Goal: Transaction & Acquisition: Purchase product/service

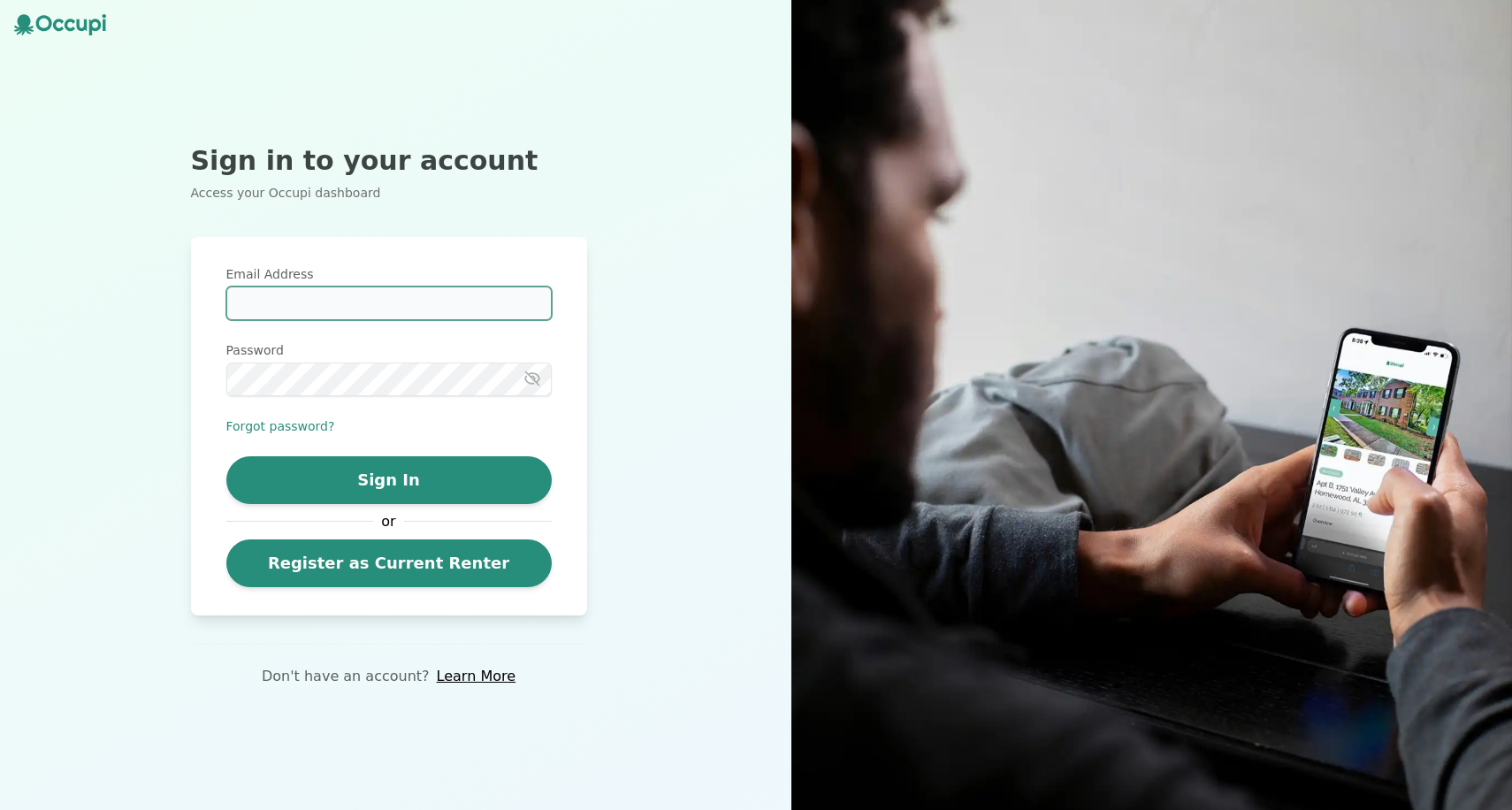
click at [376, 314] on input "Email Address" at bounding box center [389, 304] width 325 height 34
type input "**********"
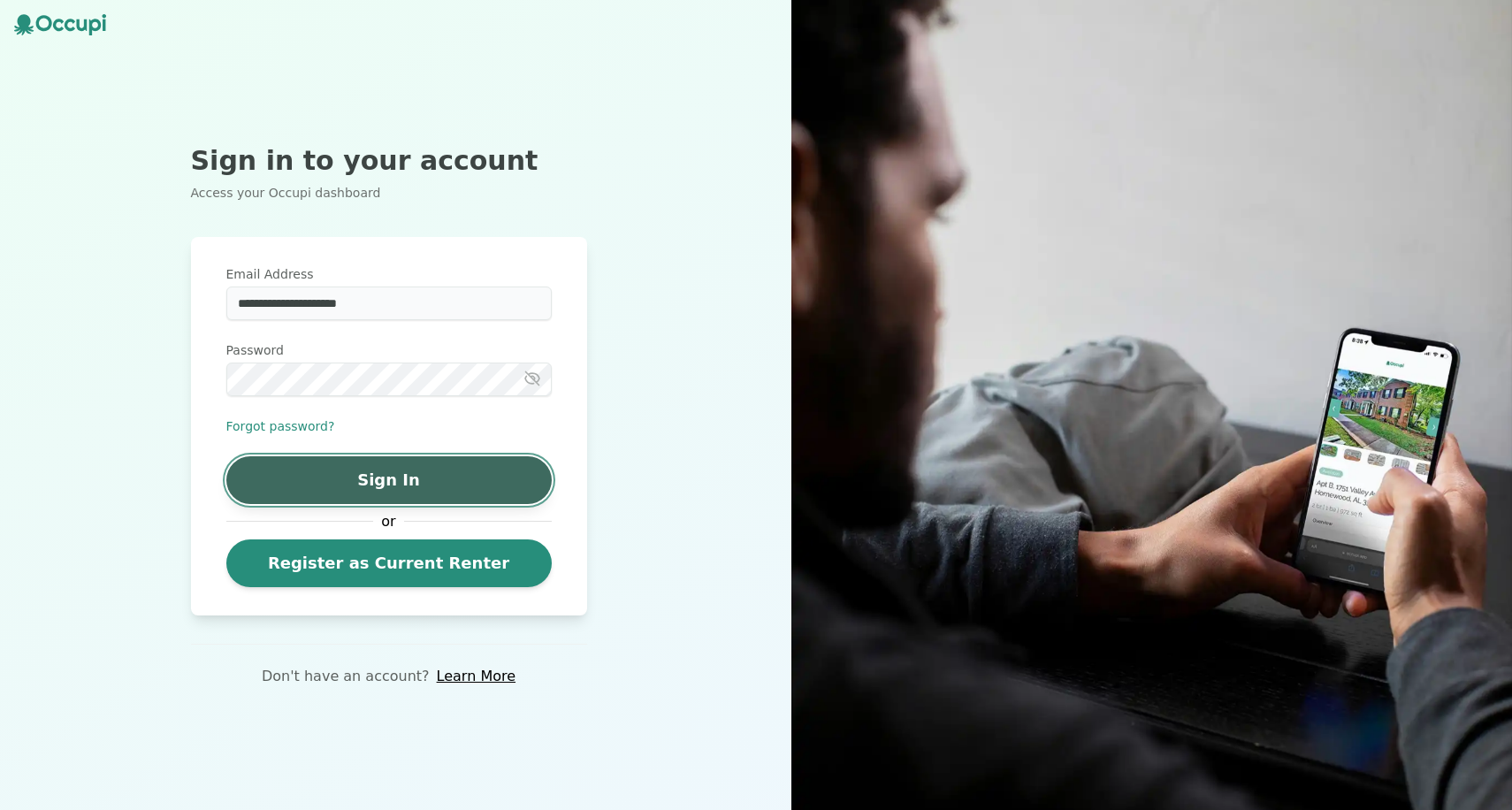
click at [337, 471] on button "Sign In" at bounding box center [389, 480] width 325 height 47
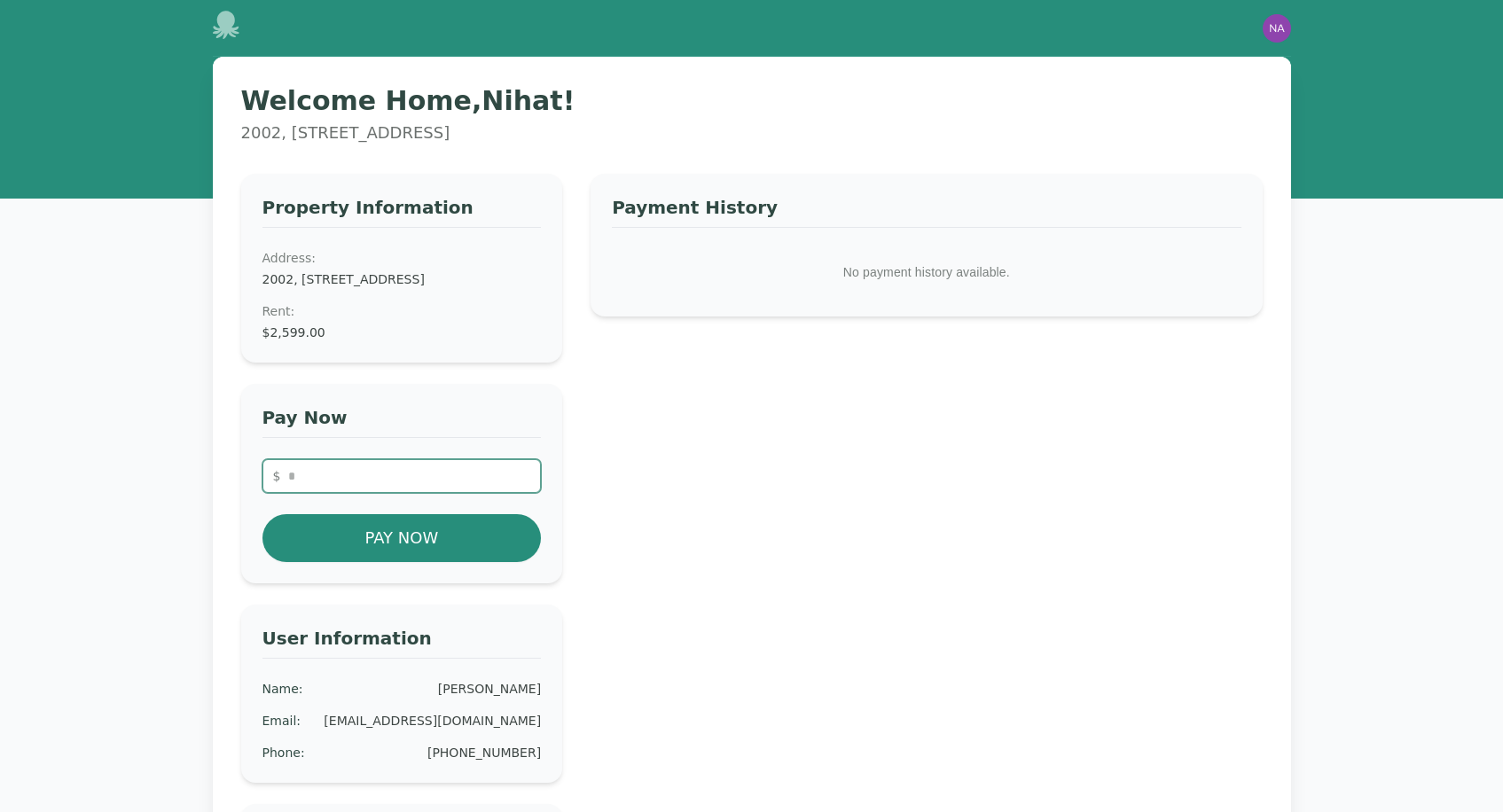
click at [376, 487] on input "number" at bounding box center [402, 476] width 280 height 34
drag, startPoint x: 363, startPoint y: 497, endPoint x: 249, endPoint y: 494, distance: 114.0
click at [249, 494] on div "Pay Now $ Pay Now" at bounding box center [402, 483] width 322 height 200
type input "****"
click at [548, 515] on div "Pay Now $ **** Pay Now" at bounding box center [402, 483] width 322 height 200
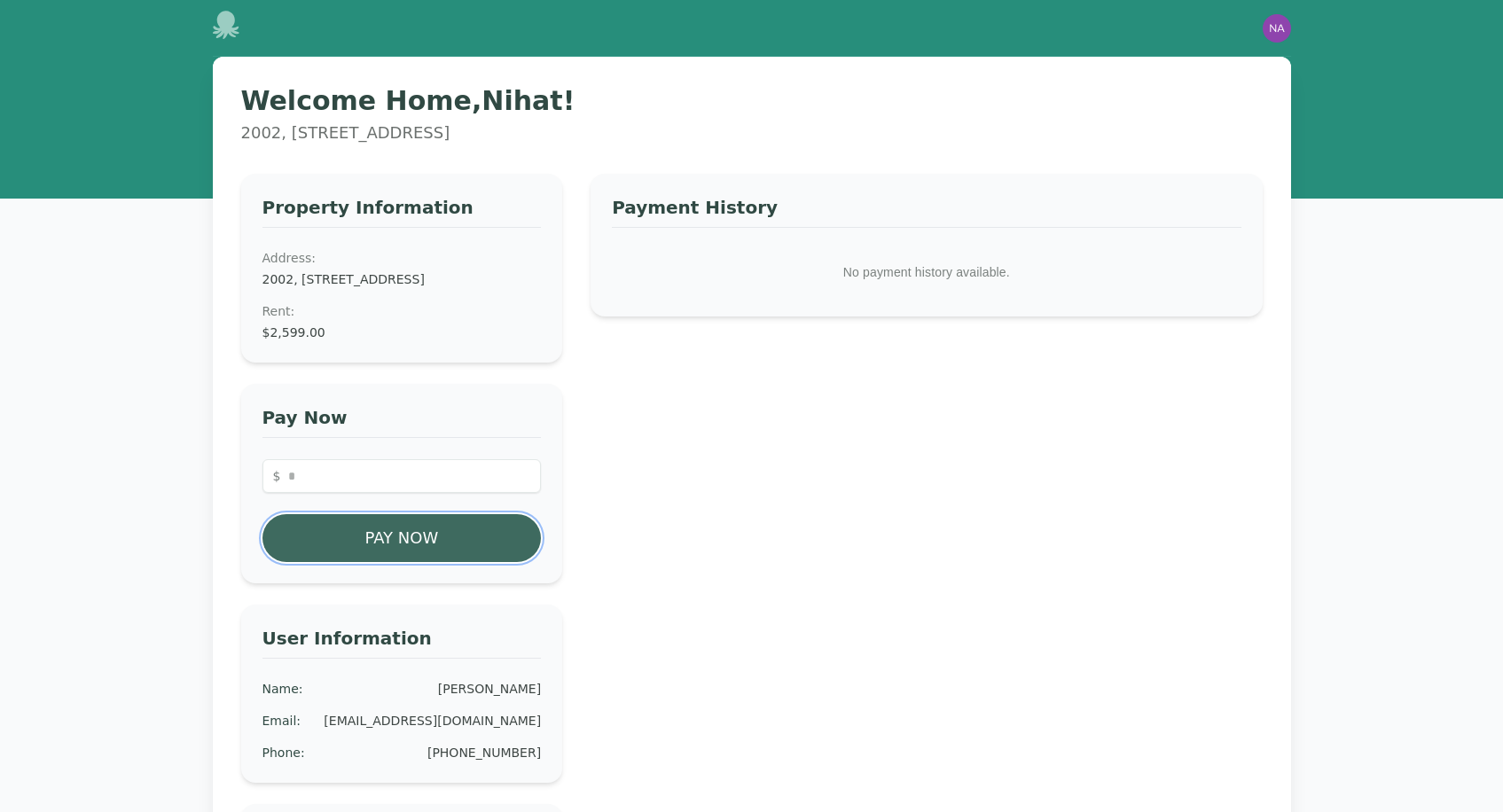
click at [469, 554] on button "Pay Now" at bounding box center [402, 538] width 280 height 48
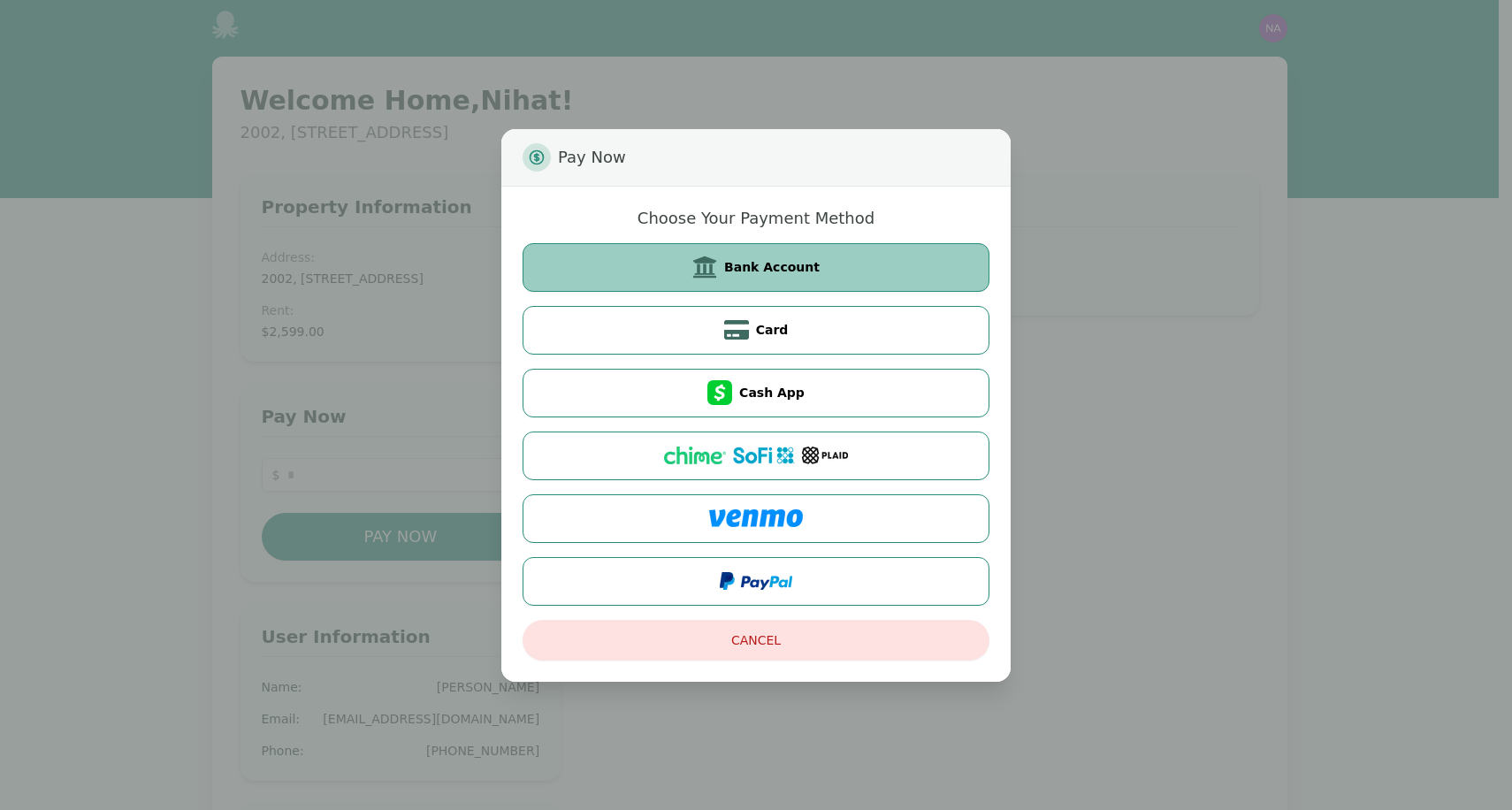
click at [816, 259] on button "Bank Account" at bounding box center [756, 267] width 466 height 48
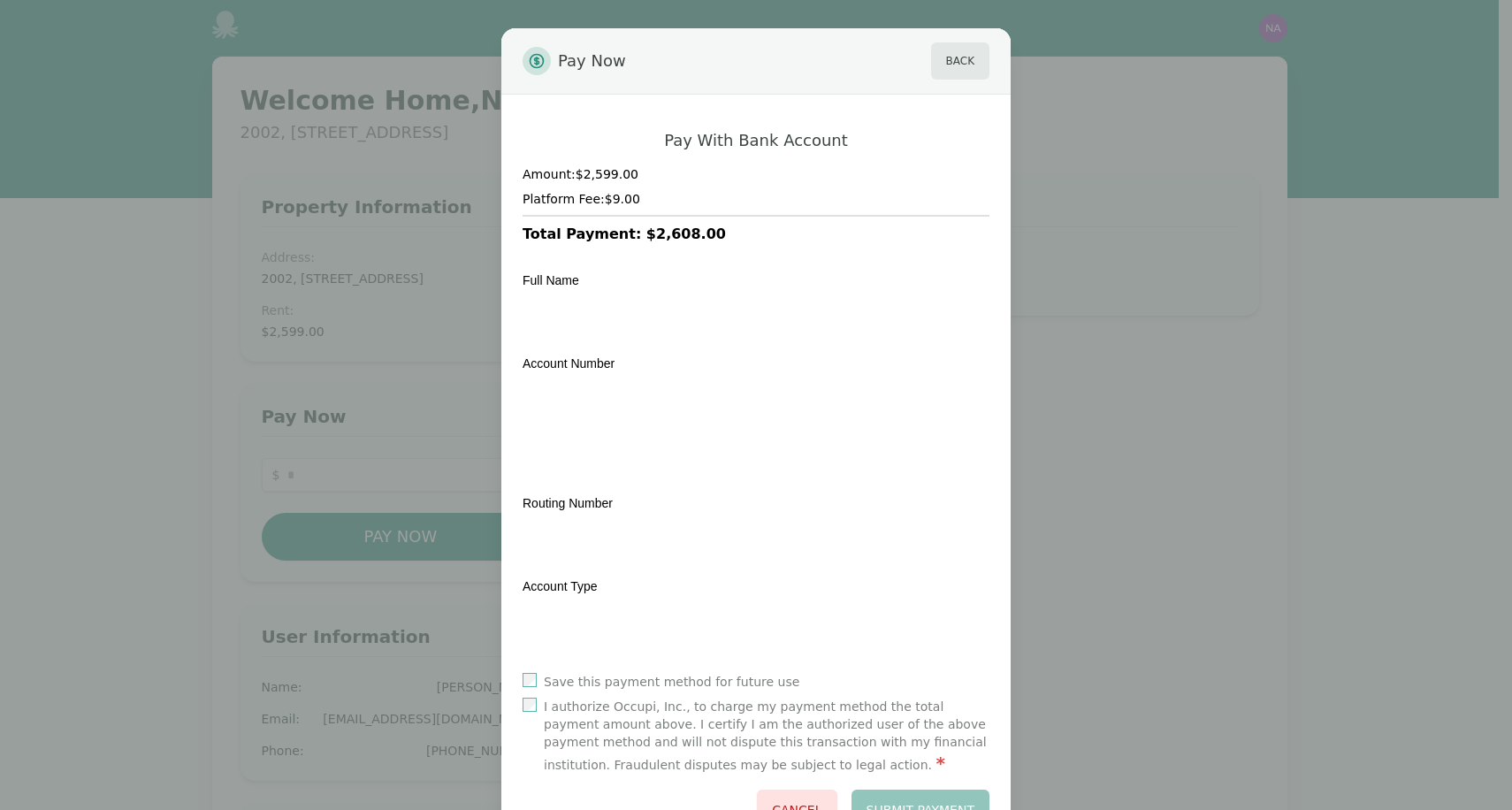
click at [752, 596] on div "Account Type" at bounding box center [756, 612] width 466 height 72
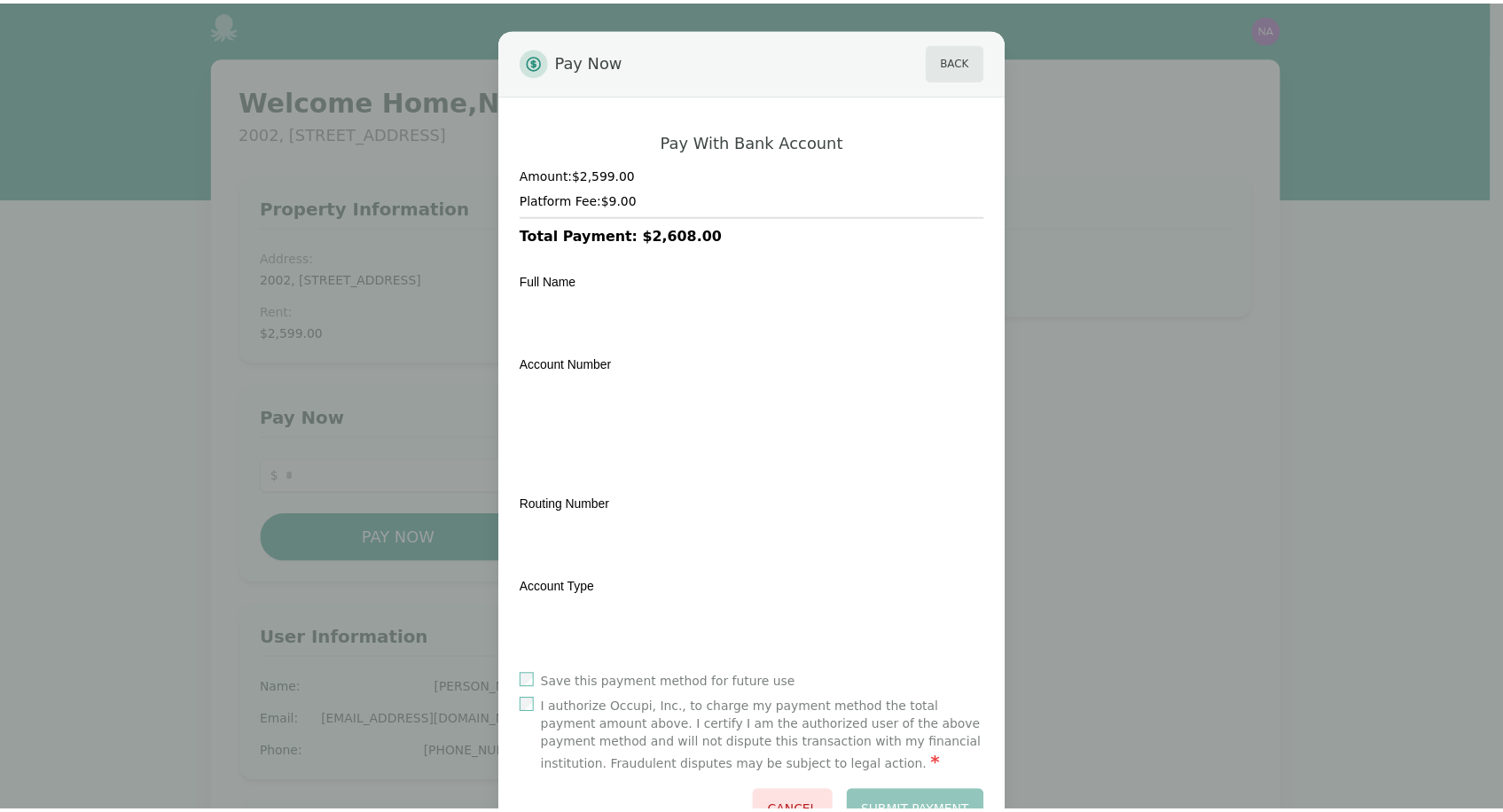
scroll to position [70, 0]
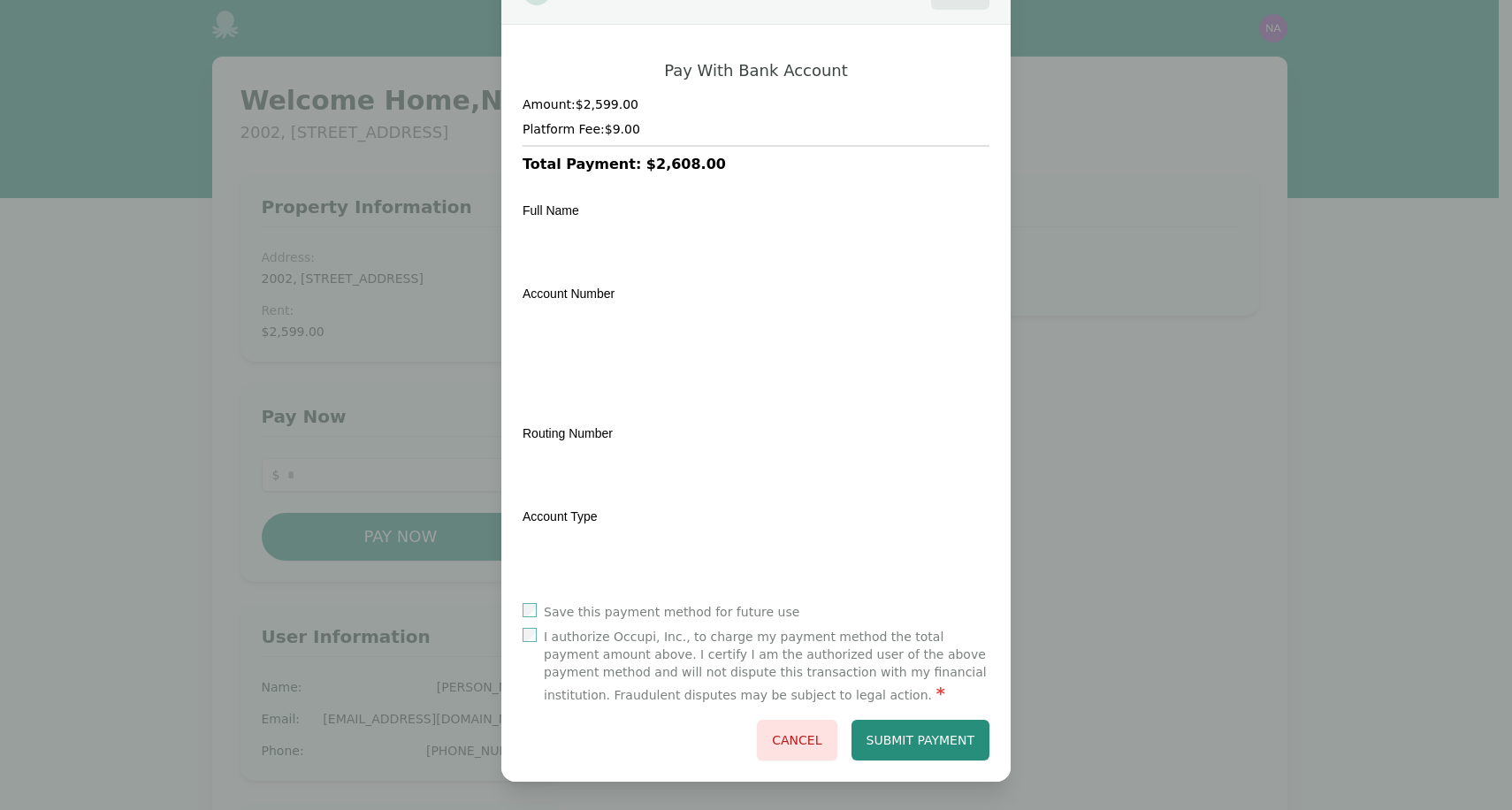
click at [667, 659] on label "I authorize Occupi, Inc., to charge my payment method the total payment amount …" at bounding box center [766, 666] width 446 height 78
click at [775, 738] on button "Cancel" at bounding box center [796, 740] width 80 height 41
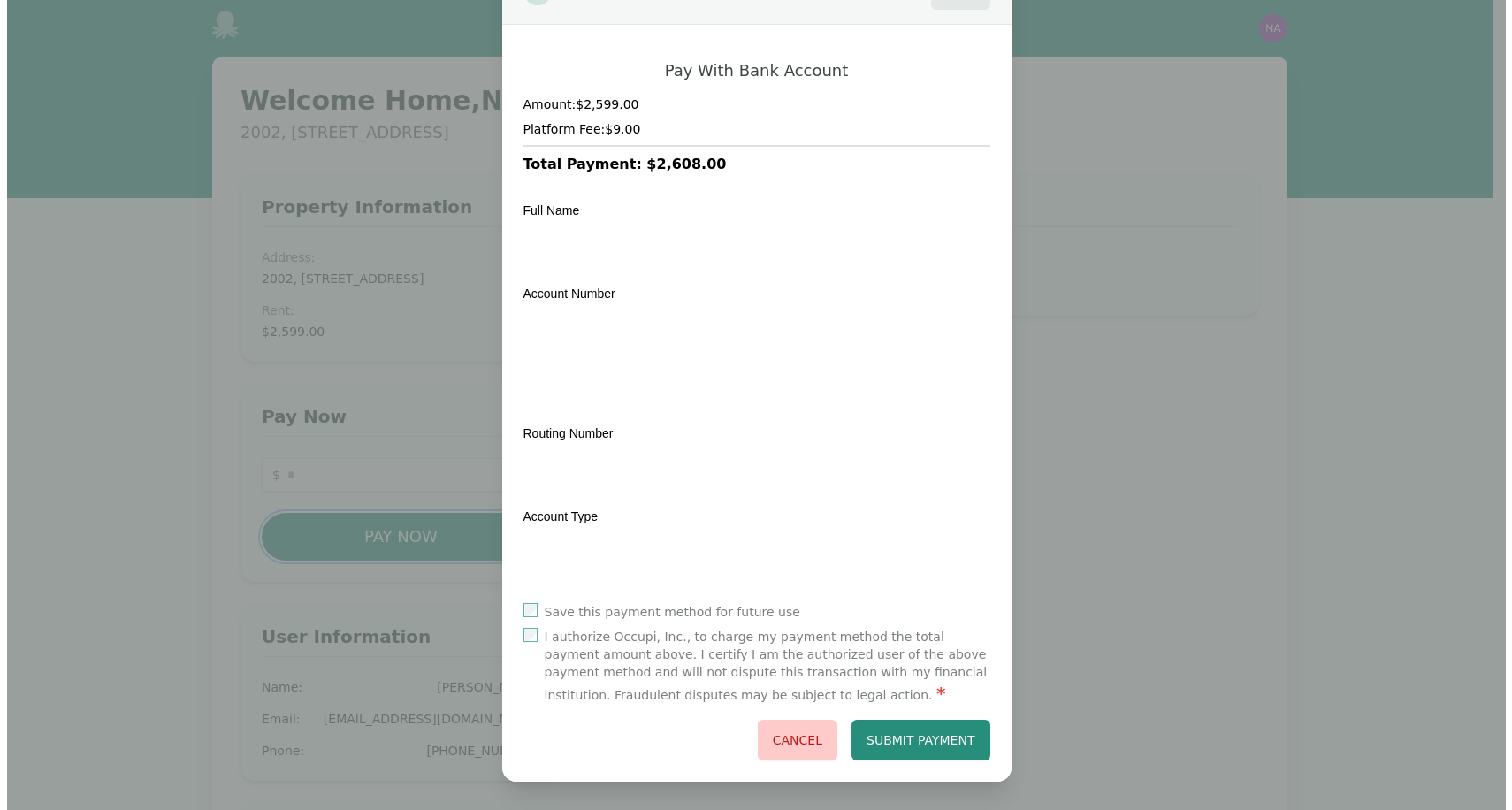
scroll to position [0, 0]
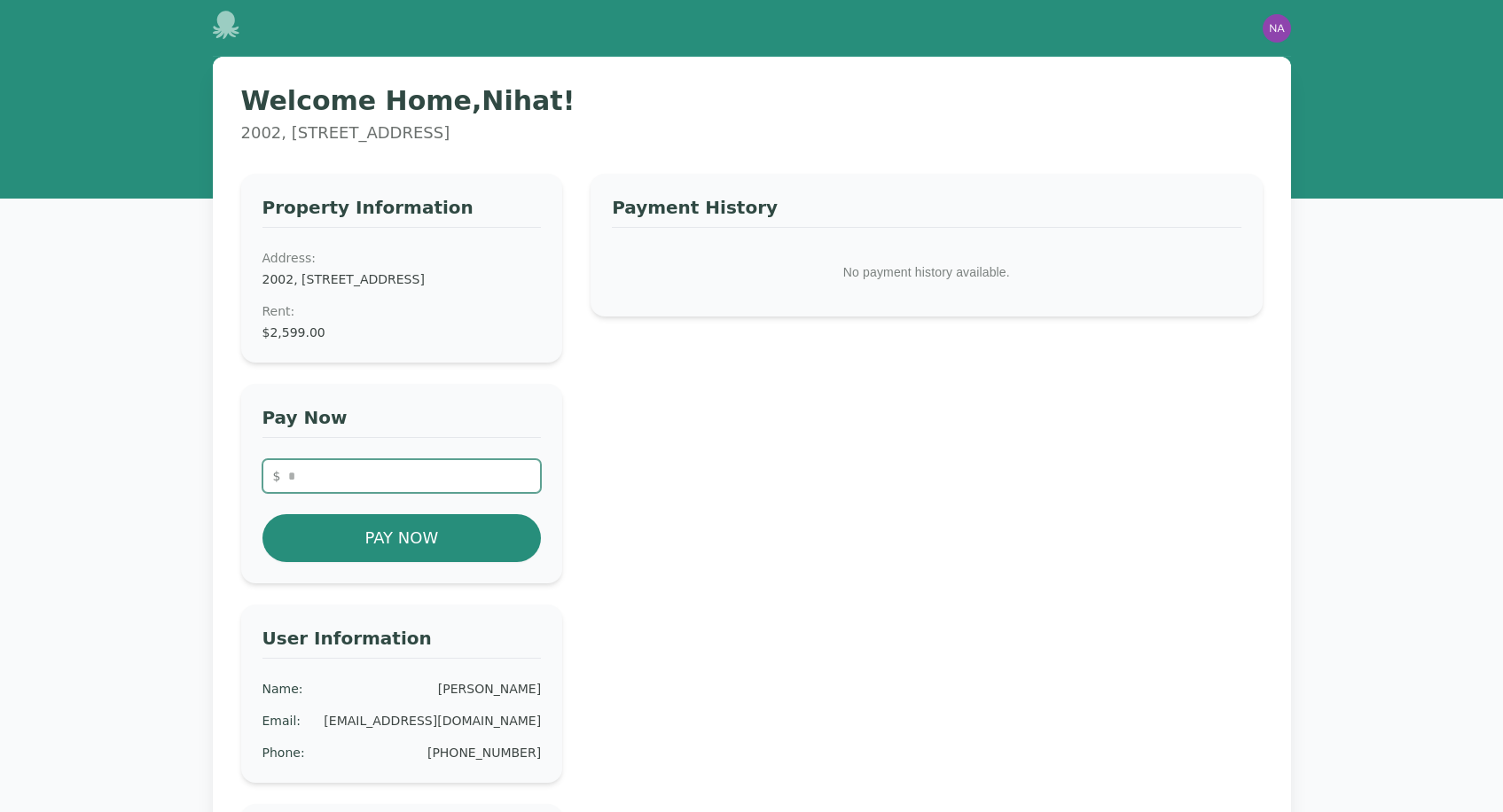
click at [384, 493] on input "number" at bounding box center [402, 476] width 280 height 34
type input "*"
type input "****"
click at [556, 509] on div "Pay Now $ **** Pay Now" at bounding box center [402, 483] width 322 height 200
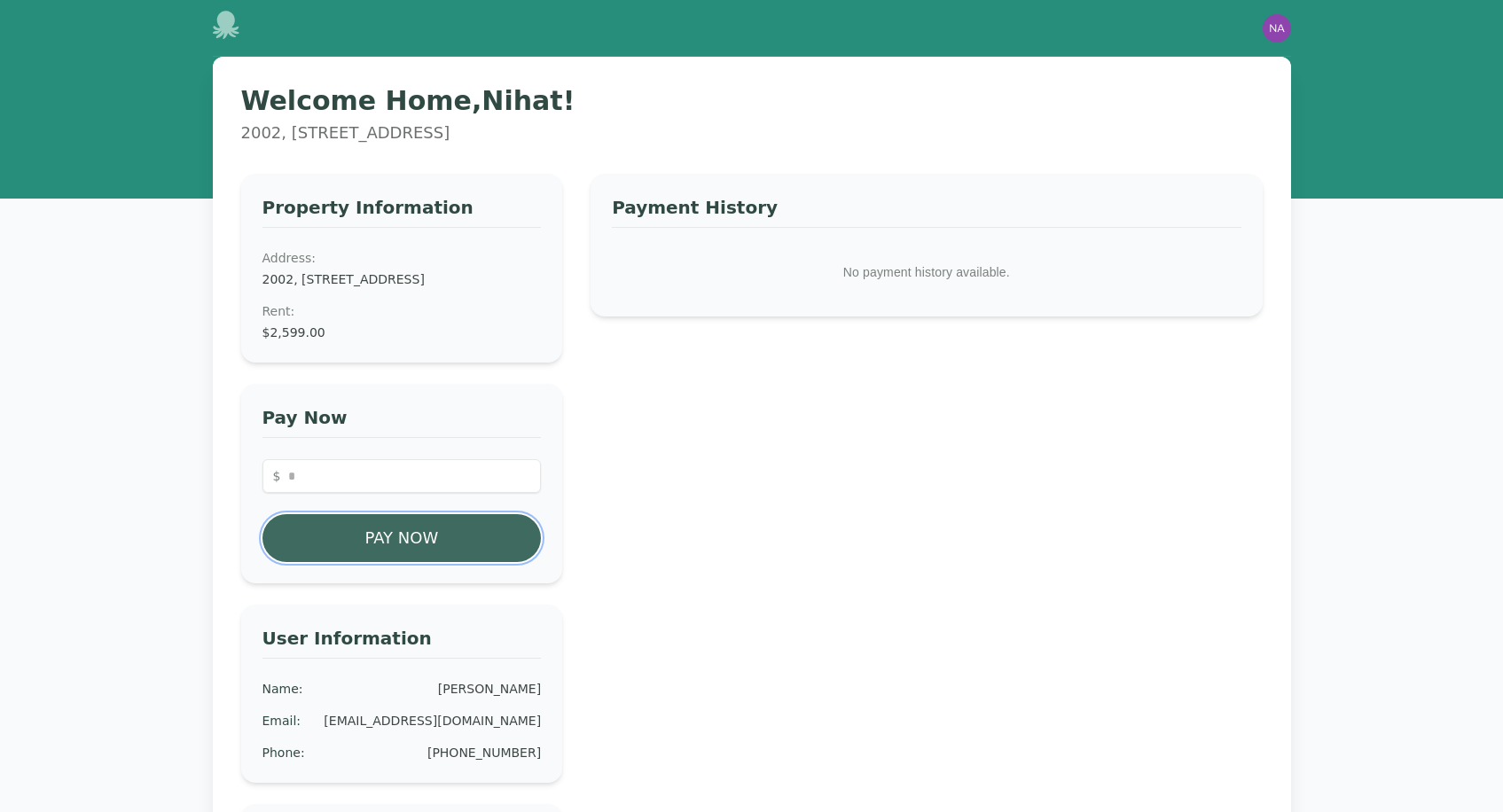
click at [469, 562] on button "Pay Now" at bounding box center [402, 538] width 280 height 48
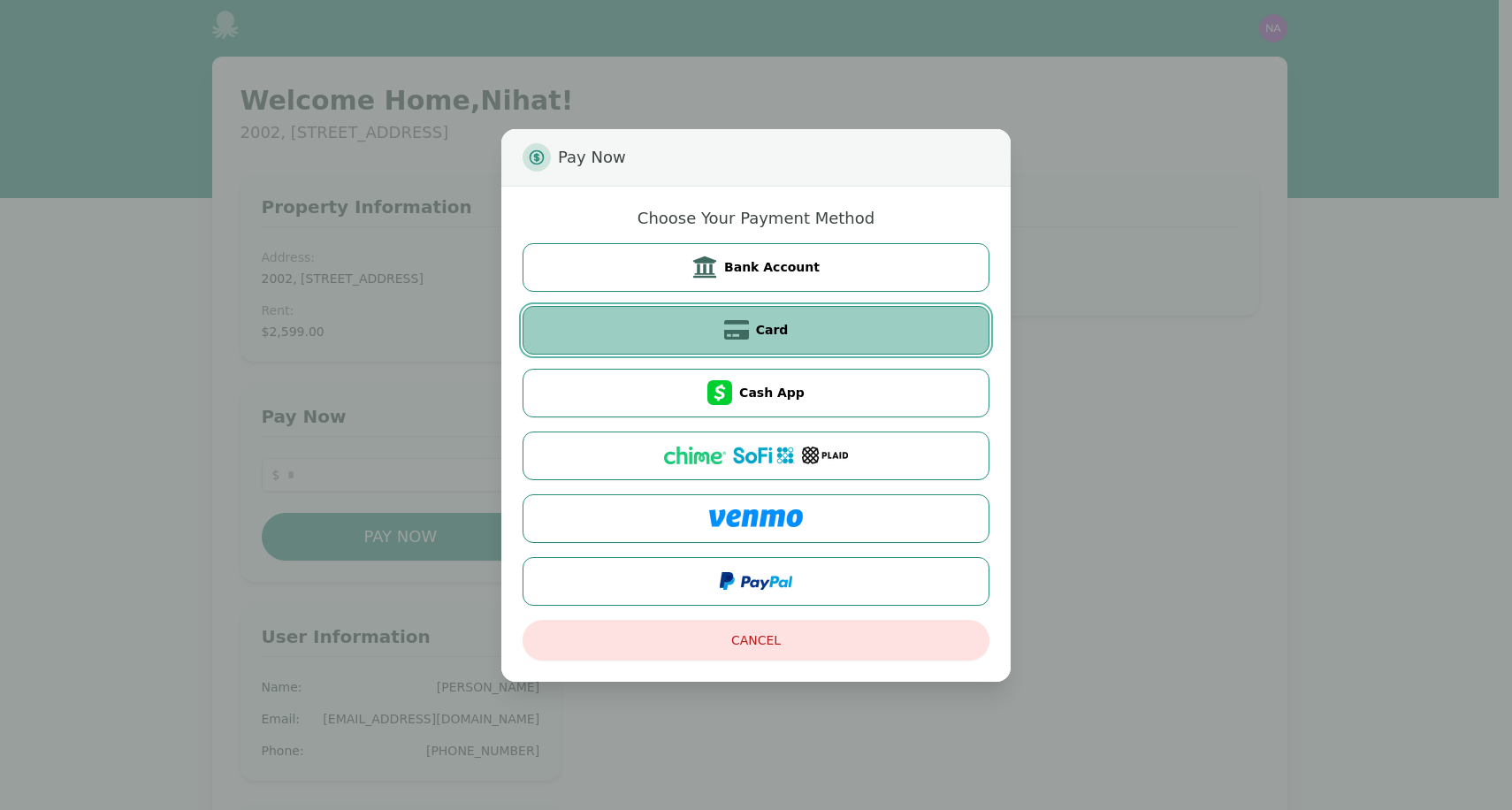
click at [811, 321] on button "Card" at bounding box center [756, 330] width 466 height 48
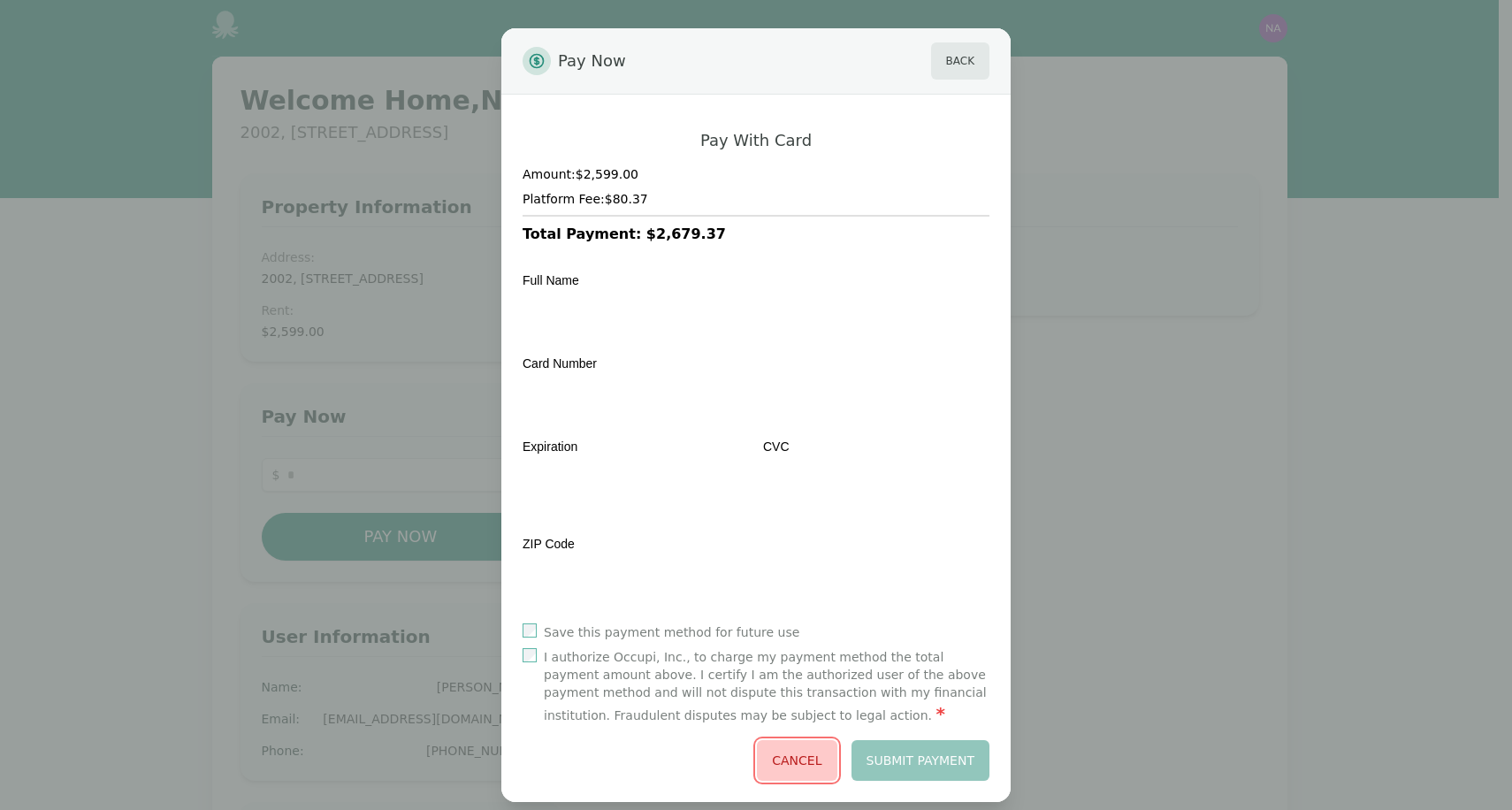
click at [782, 761] on button "Cancel" at bounding box center [796, 761] width 80 height 41
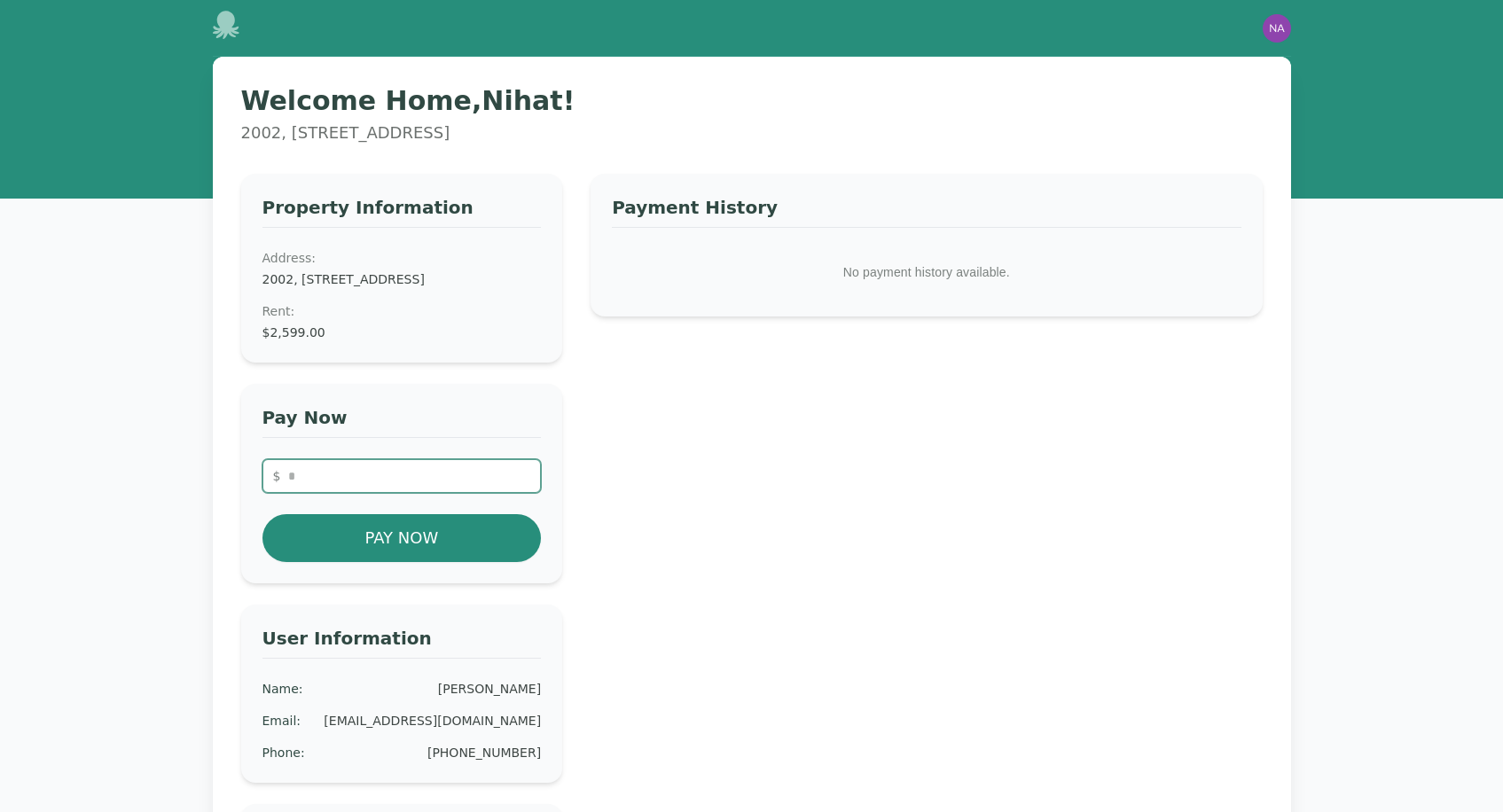
click at [360, 493] on input "number" at bounding box center [402, 476] width 280 height 34
type input "****"
click at [533, 363] on div "Property Information Address: 2002, [STREET_ADDRESS] Rent : $2,599.00" at bounding box center [402, 268] width 322 height 189
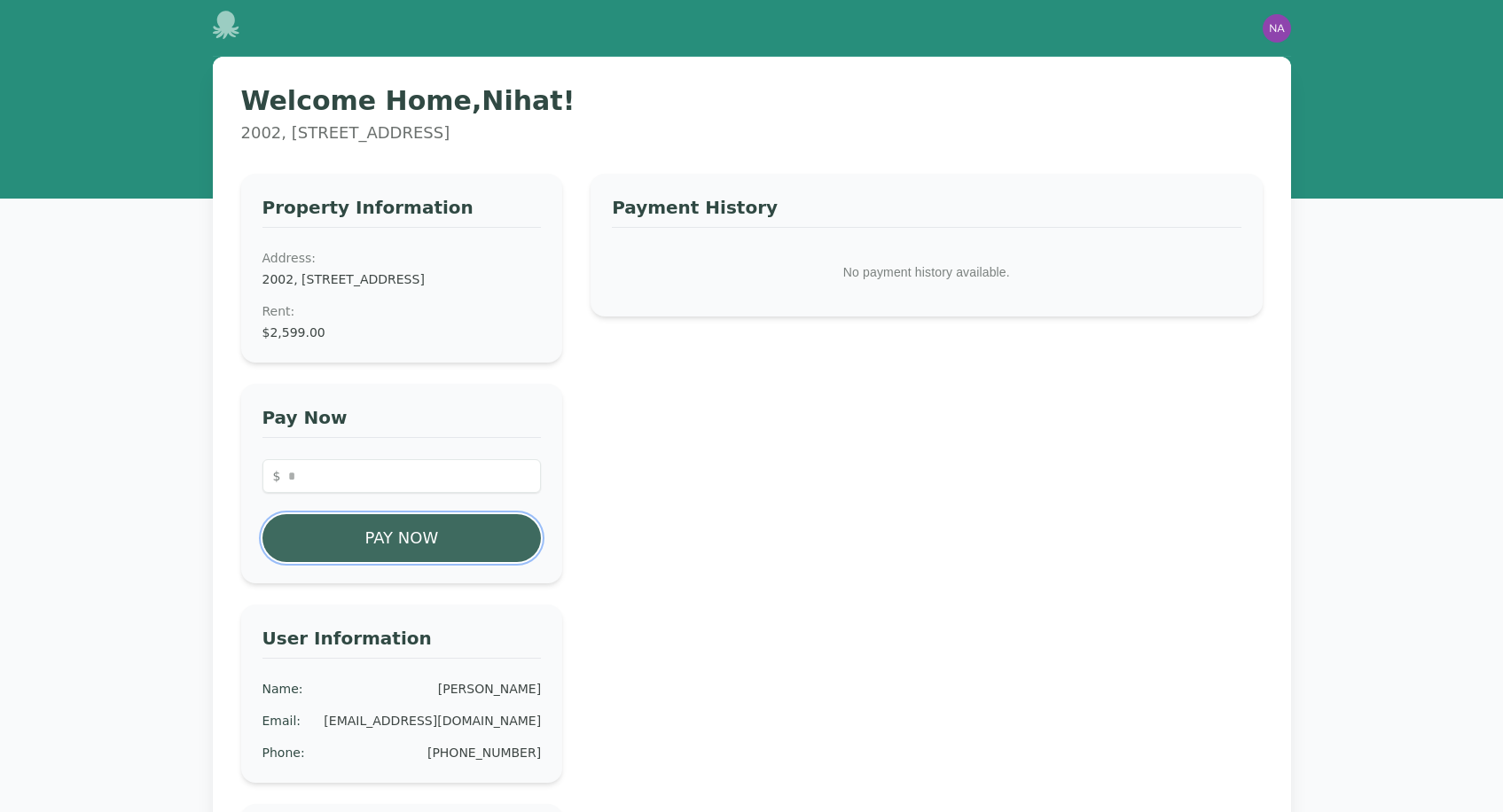
click at [464, 557] on button "Pay Now" at bounding box center [402, 538] width 280 height 48
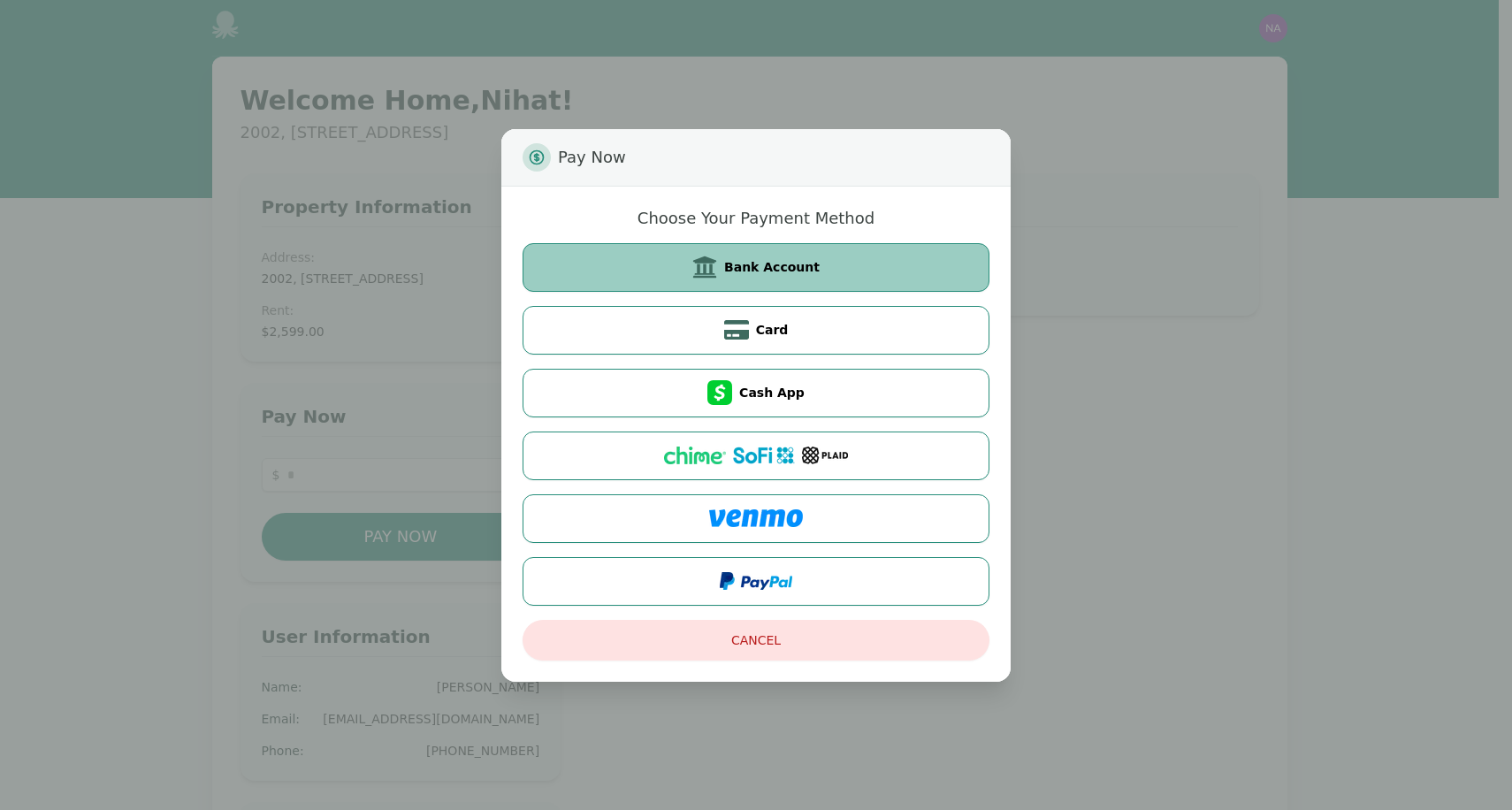
click at [779, 272] on span "Bank Account" at bounding box center [771, 267] width 96 height 18
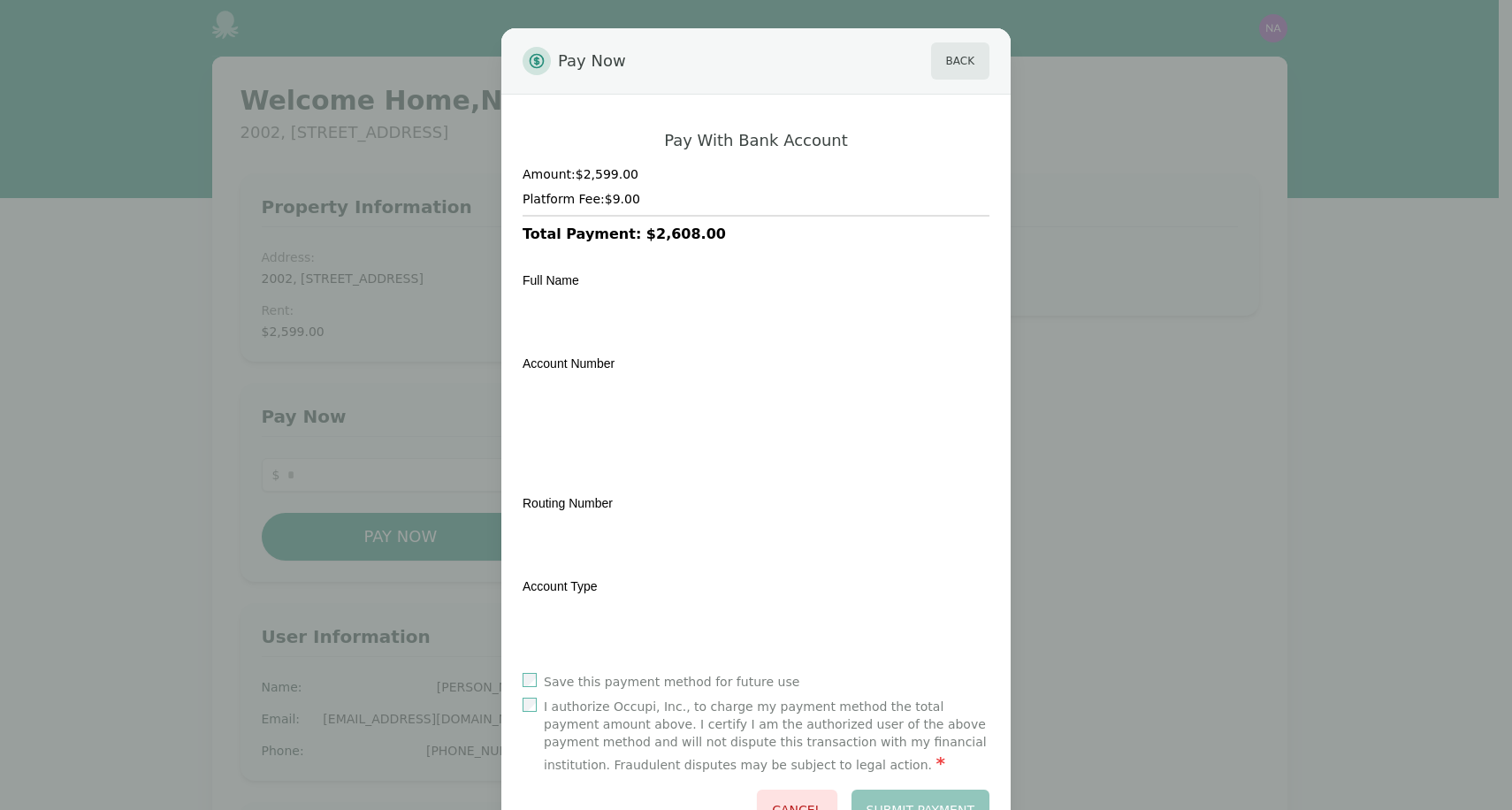
click at [644, 344] on div "Full Name Transit Number Institution Number Account Number Routing Number Accou…" at bounding box center [756, 459] width 466 height 400
click at [681, 584] on div "Account Type" at bounding box center [756, 612] width 466 height 72
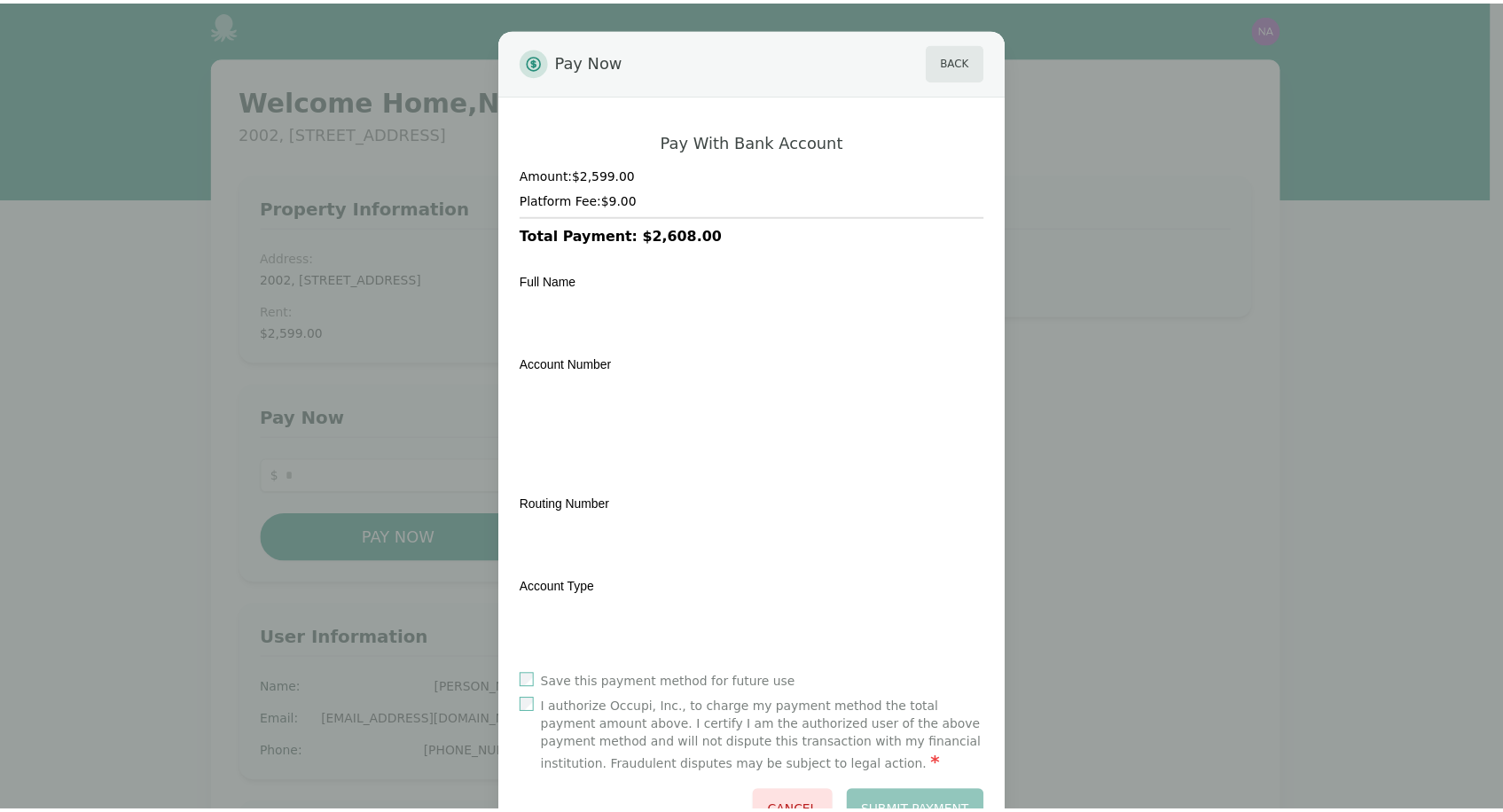
scroll to position [70, 0]
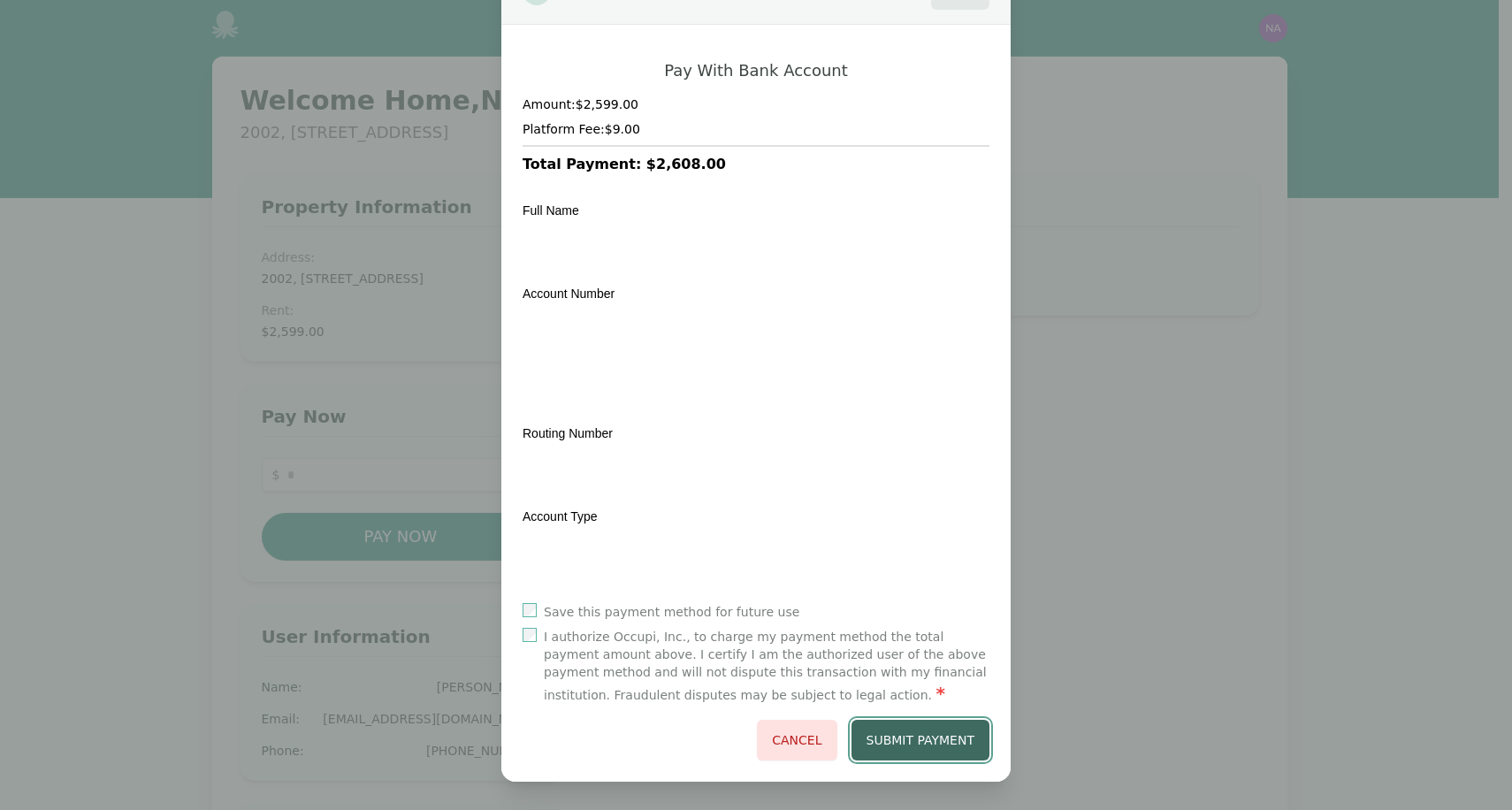
click at [942, 733] on button "Submit Payment" at bounding box center [920, 740] width 139 height 41
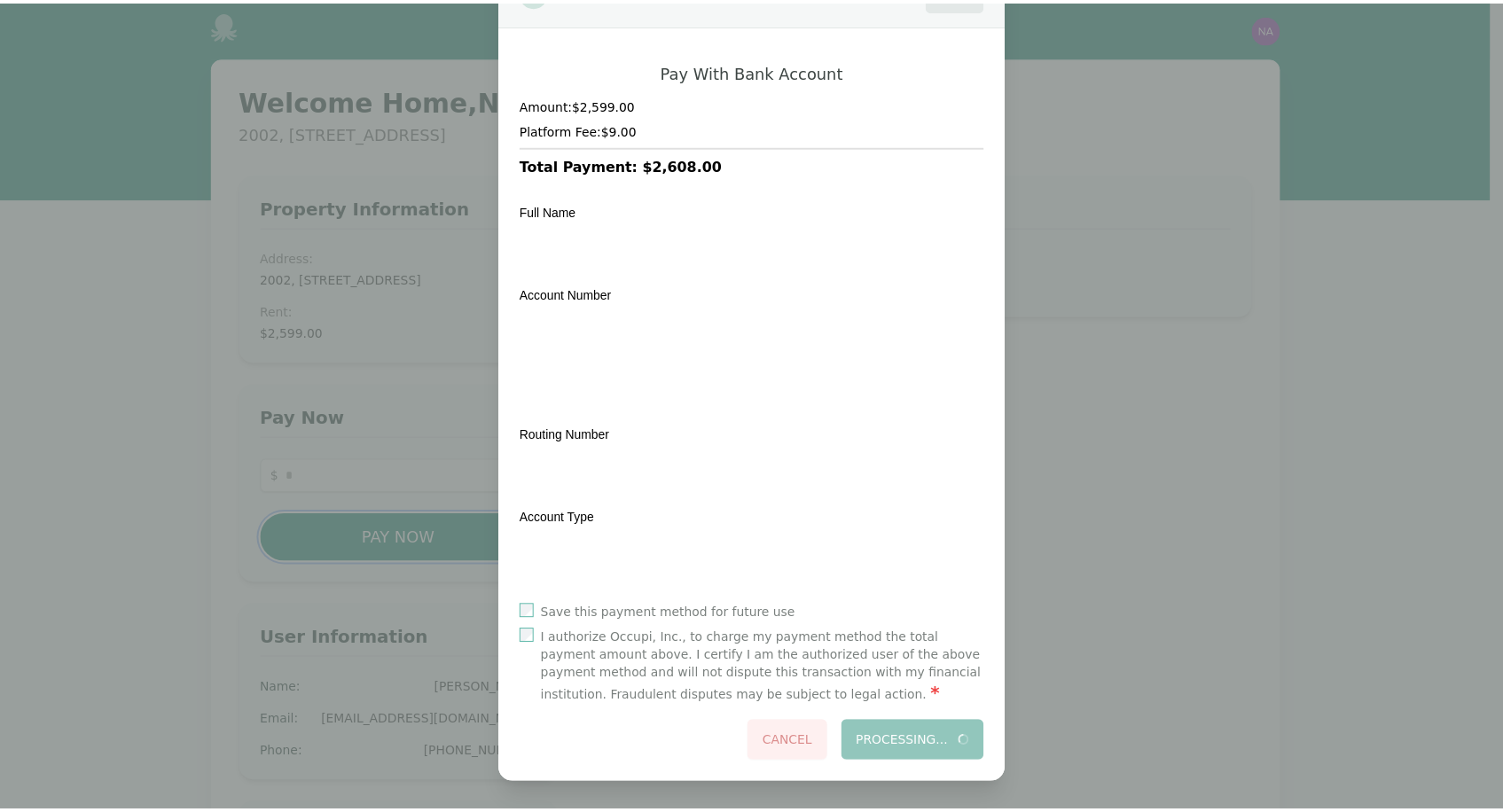
scroll to position [0, 0]
